Goal: Book appointment/travel/reservation

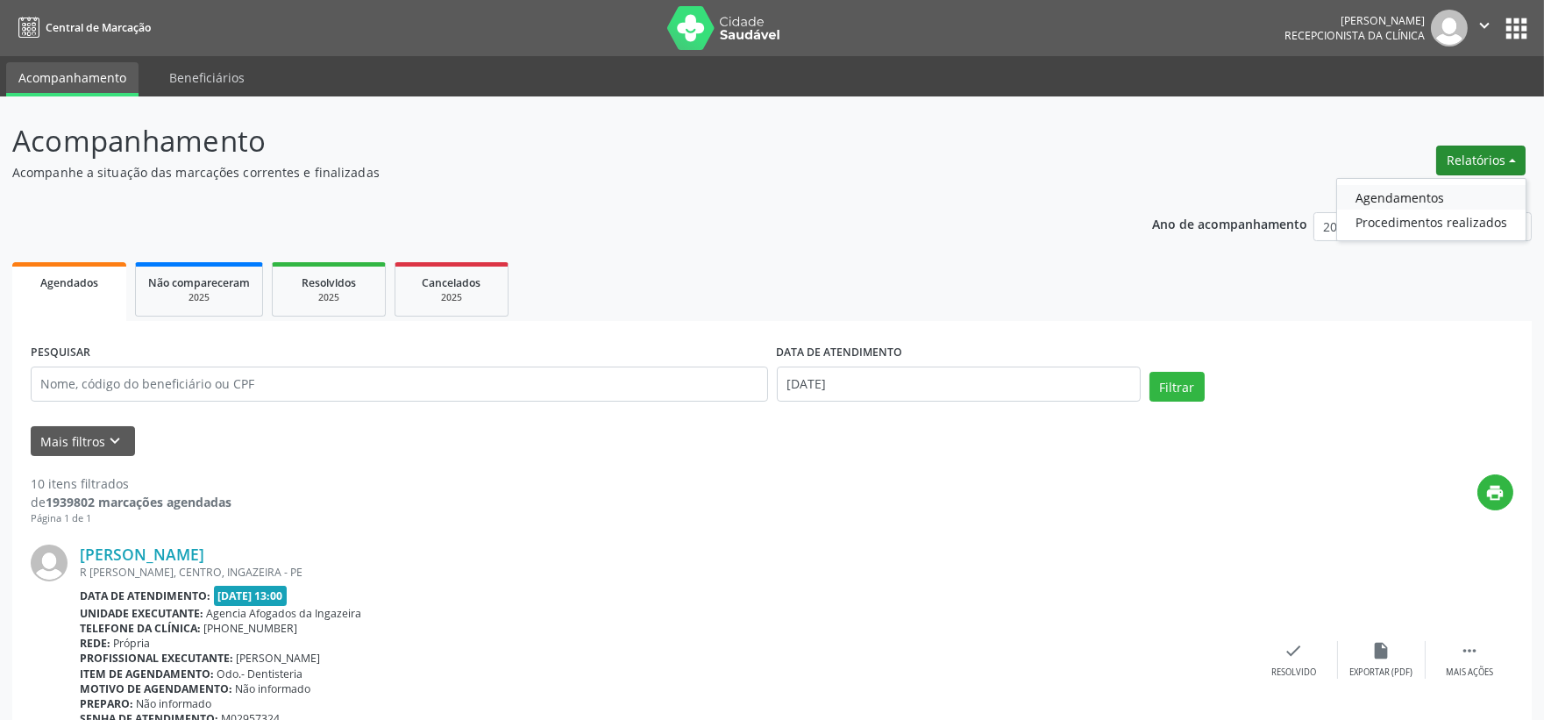
click at [1423, 195] on link "Agendamentos" at bounding box center [1431, 197] width 189 height 25
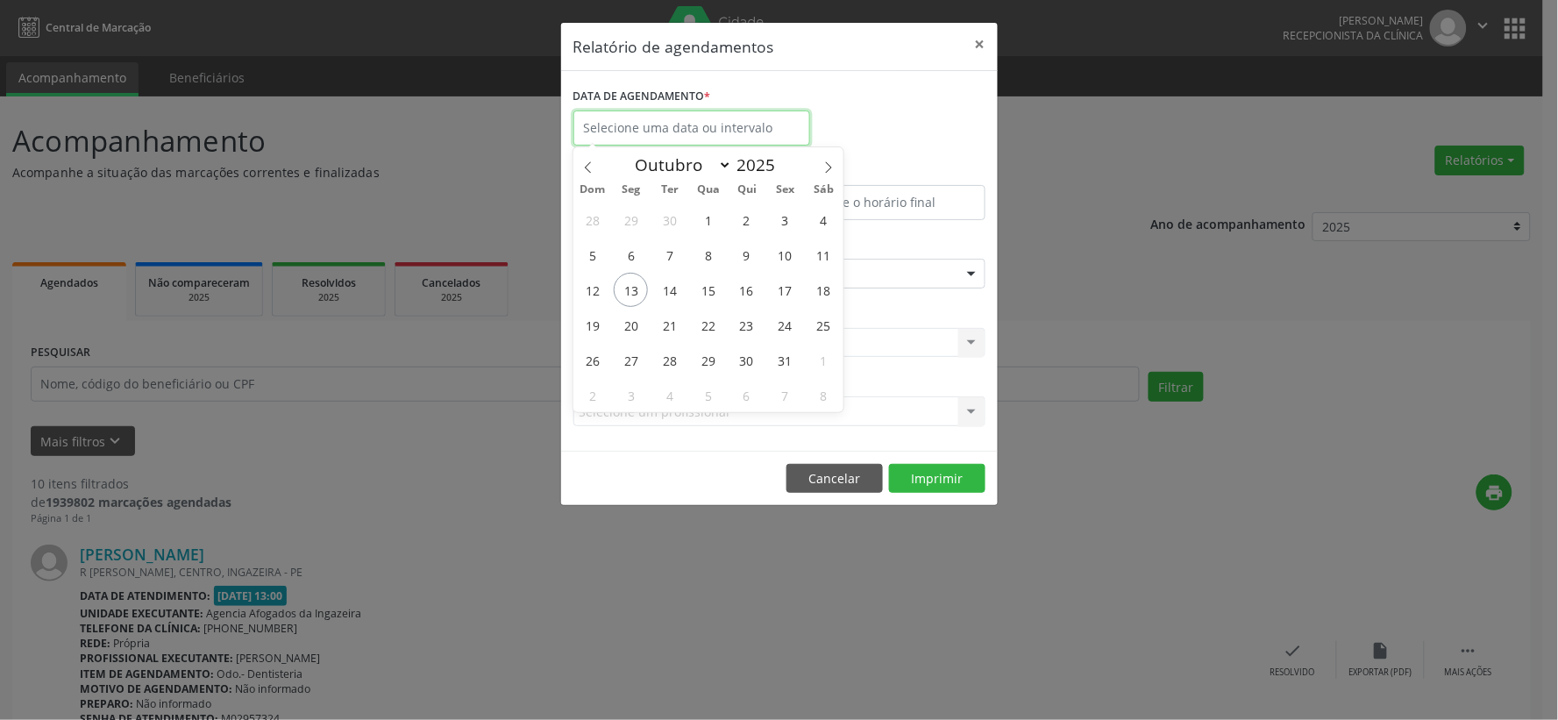
click at [687, 123] on input "text" at bounding box center [692, 127] width 237 height 35
click at [668, 282] on span "14" at bounding box center [669, 290] width 34 height 34
type input "[DATE]"
click at [666, 290] on span "14" at bounding box center [669, 290] width 34 height 34
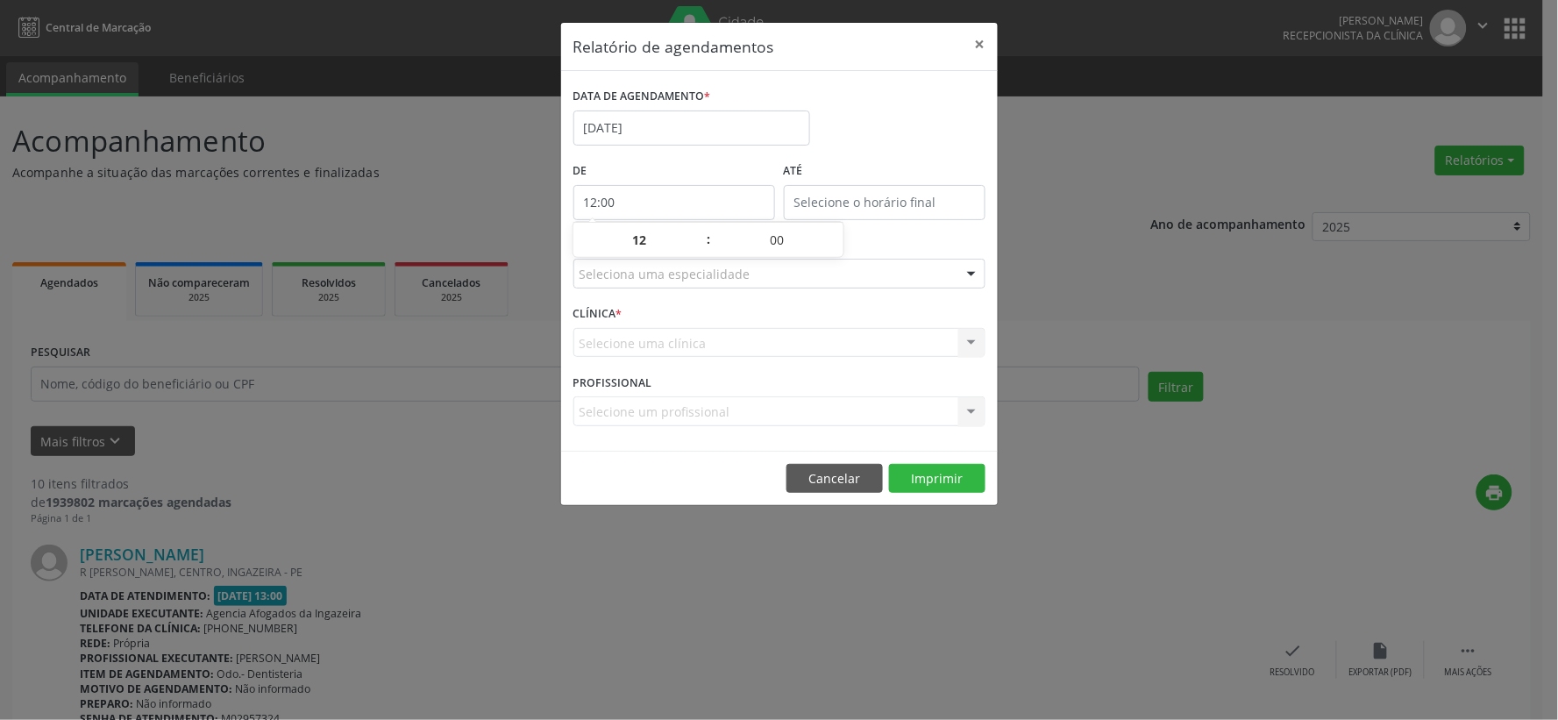
click at [680, 212] on input "12:00" at bounding box center [675, 202] width 202 height 35
click at [696, 249] on span at bounding box center [700, 249] width 12 height 18
type input "11:00"
type input "11"
click at [696, 249] on span at bounding box center [700, 249] width 12 height 18
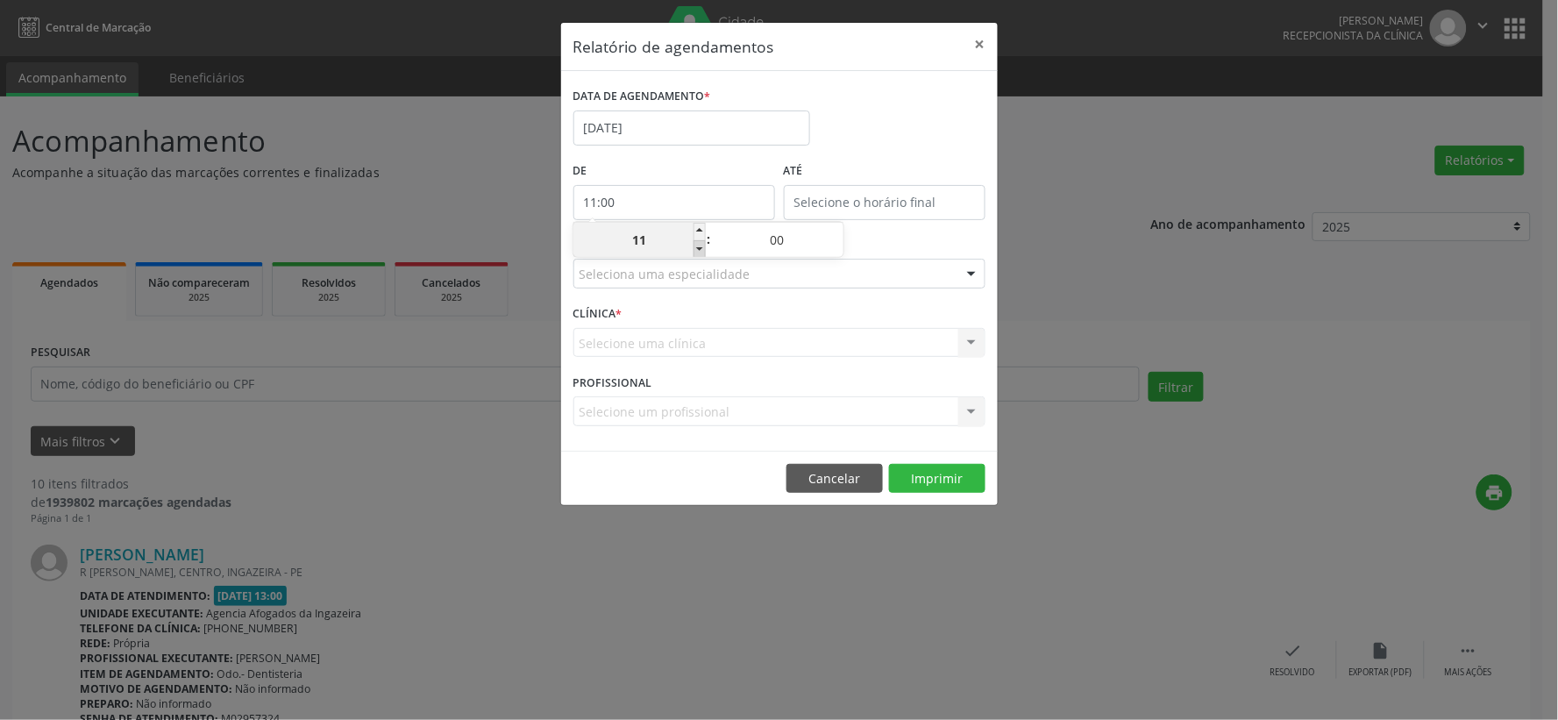
type input "10:00"
type input "10"
click at [696, 249] on span at bounding box center [700, 249] width 12 height 18
type input "09:00"
type input "09"
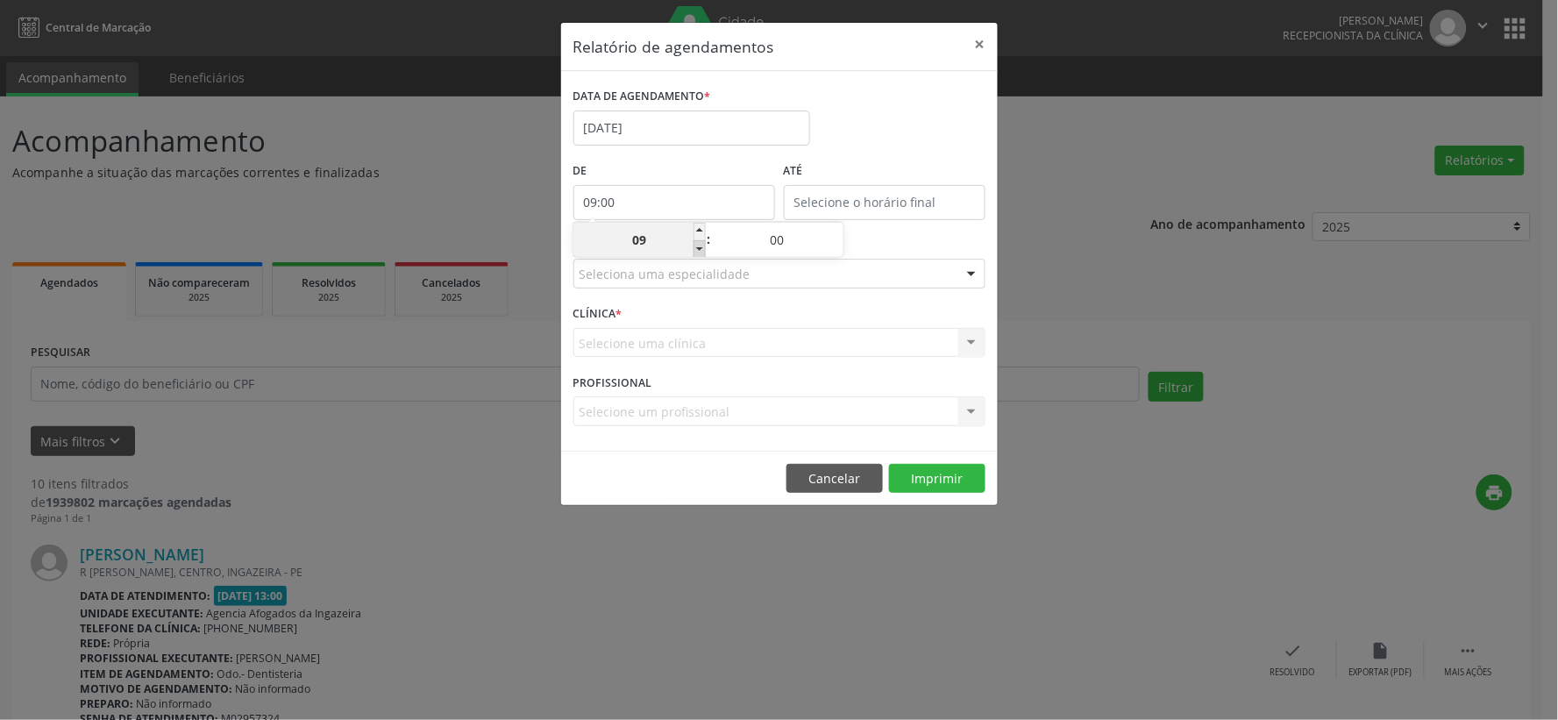
click at [696, 249] on span at bounding box center [700, 249] width 12 height 18
type input "08:00"
type input "08"
click at [896, 209] on input "12:00" at bounding box center [885, 202] width 202 height 35
click at [909, 233] on span at bounding box center [910, 232] width 12 height 18
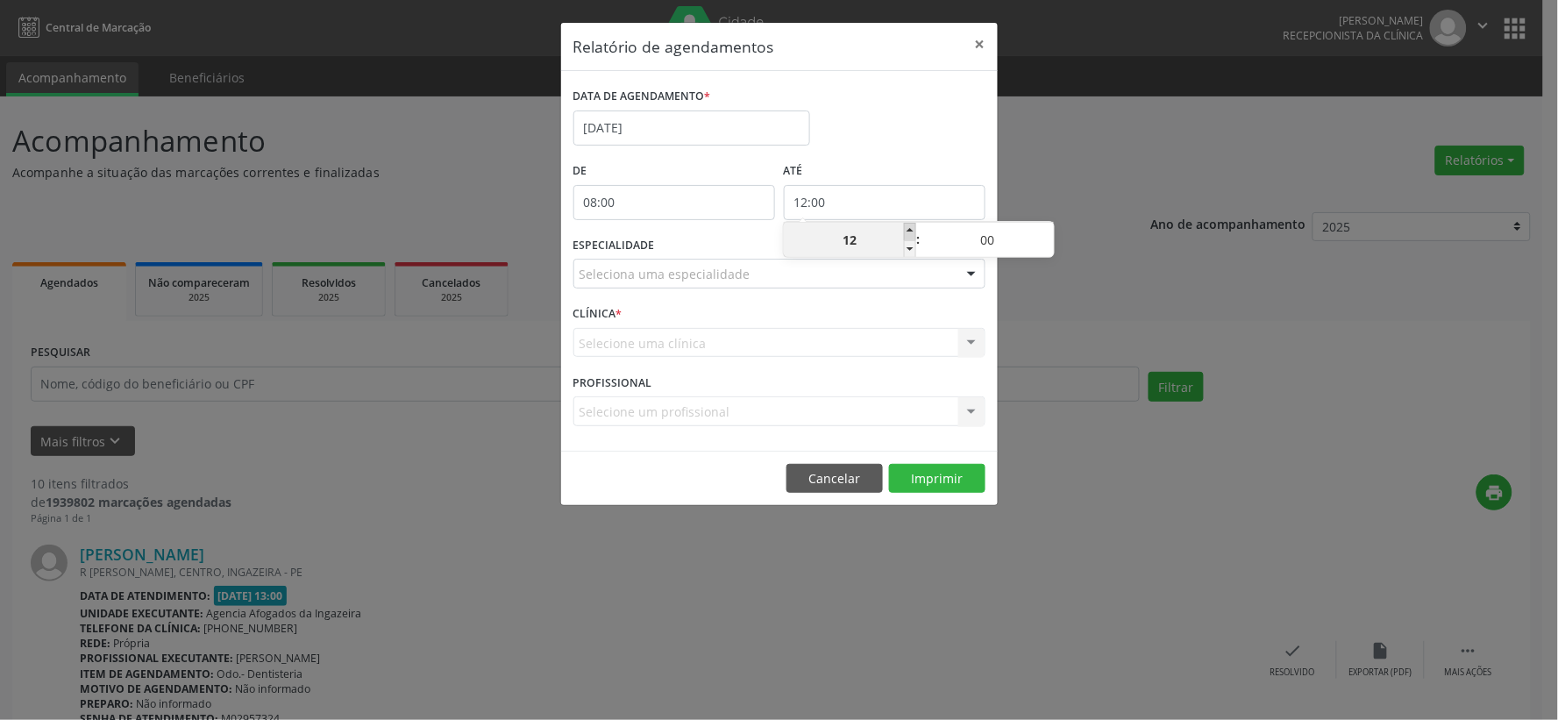
type input "13:00"
type input "13"
click at [903, 222] on div "13 : 00" at bounding box center [919, 239] width 270 height 35
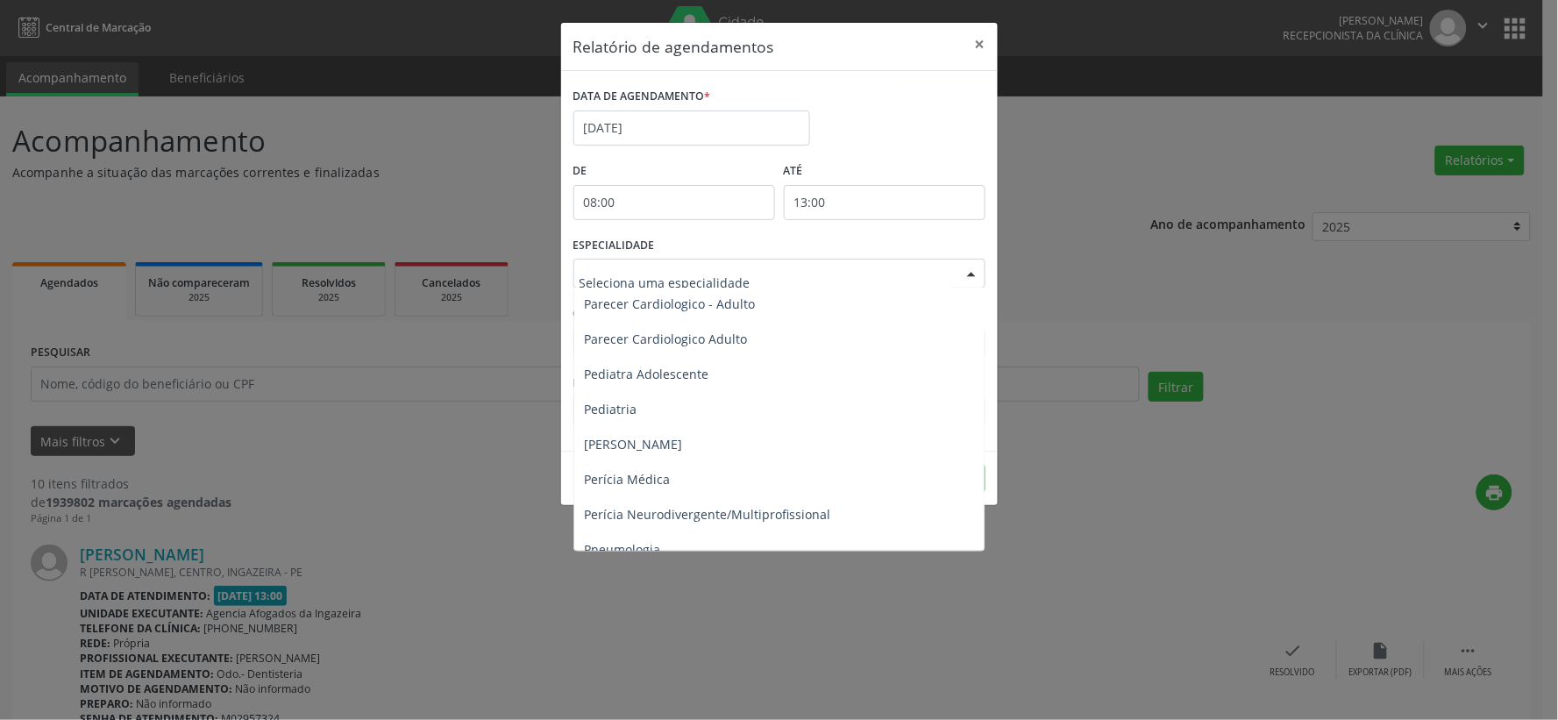
scroll to position [2631, 0]
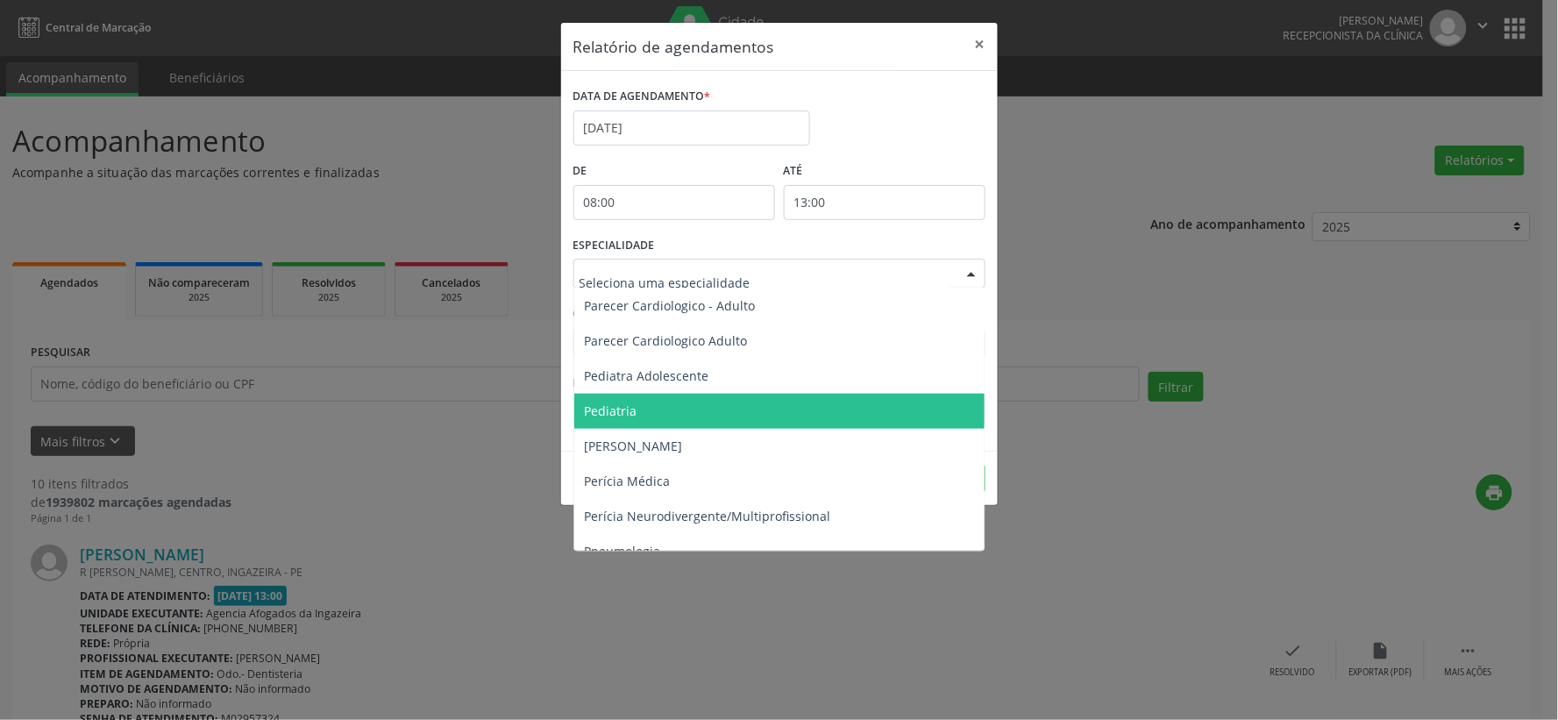
click at [650, 404] on span "Pediatria" at bounding box center [780, 411] width 413 height 35
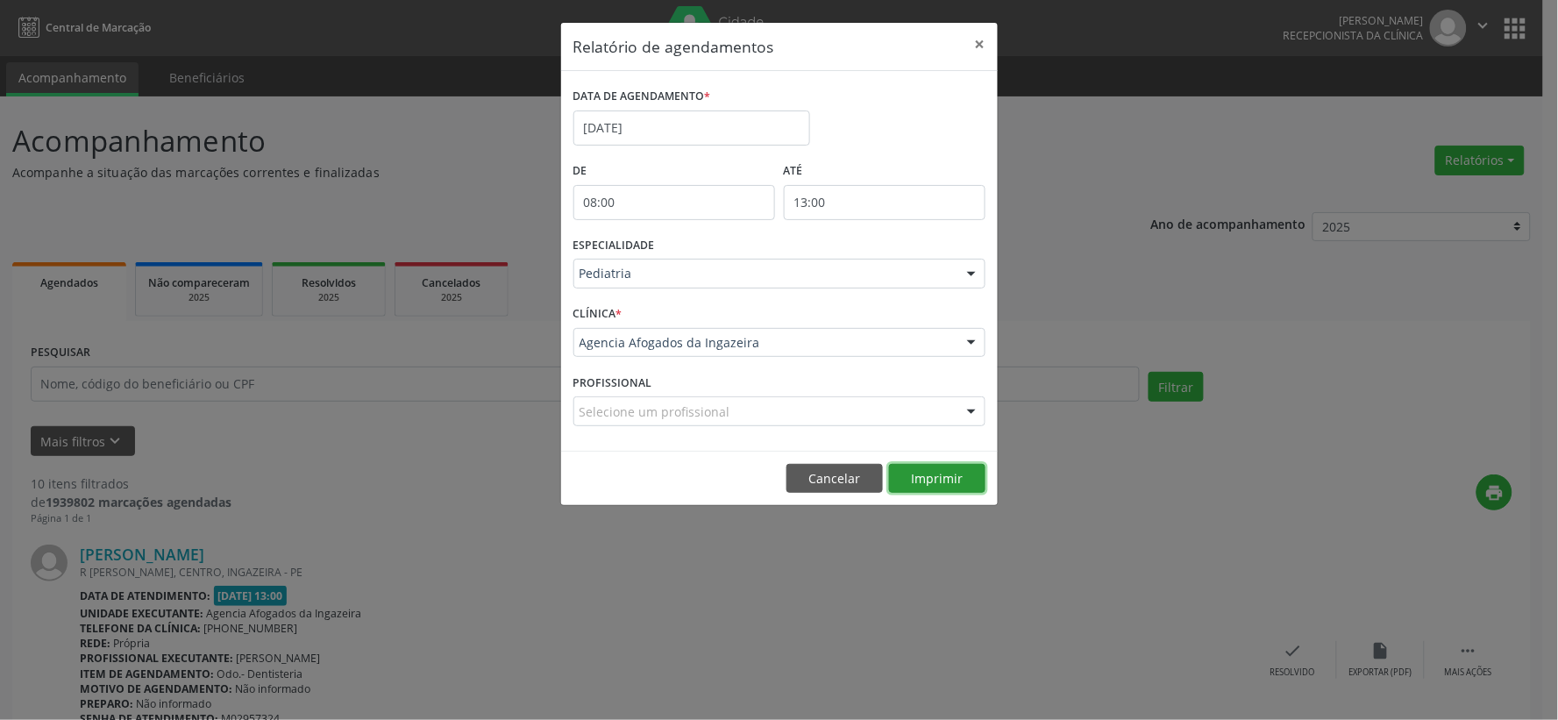
click at [908, 474] on button "Imprimir" at bounding box center [937, 479] width 96 height 30
